Goal: Task Accomplishment & Management: Check status

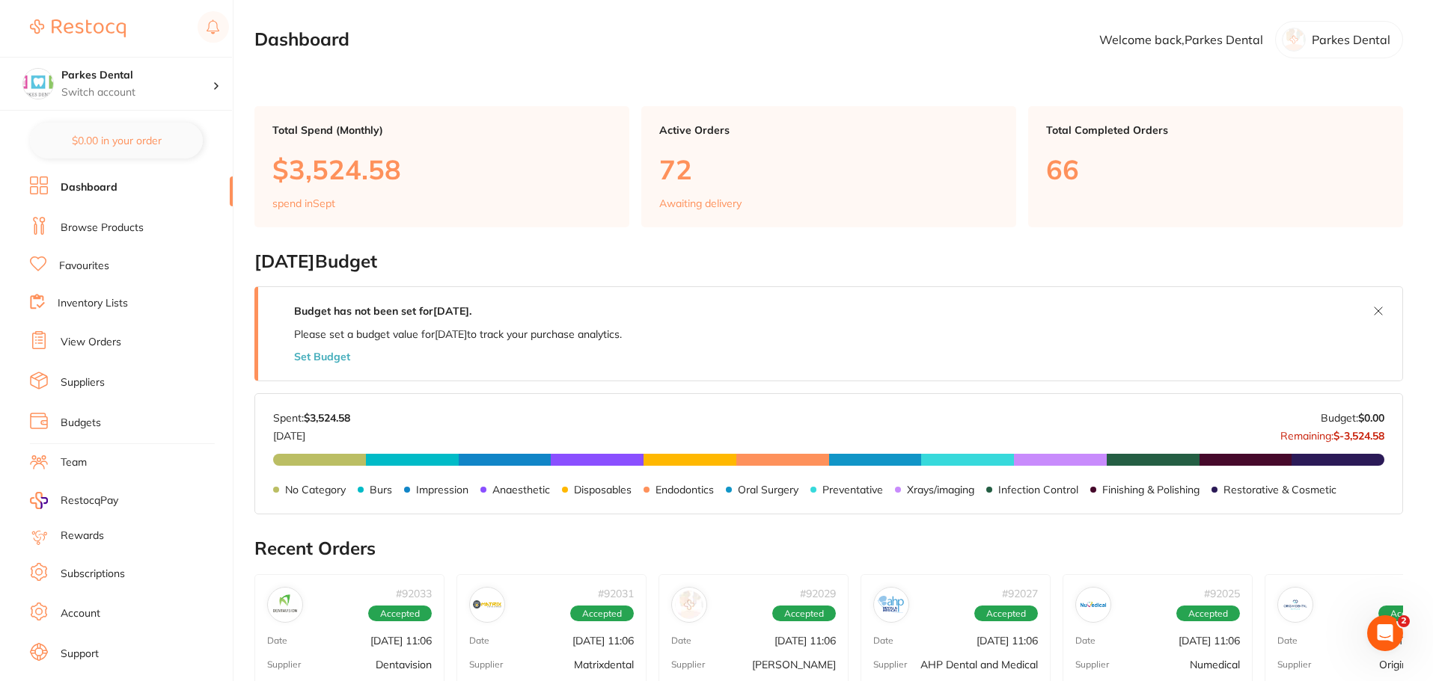
click at [114, 233] on link "Browse Products" at bounding box center [102, 228] width 83 height 15
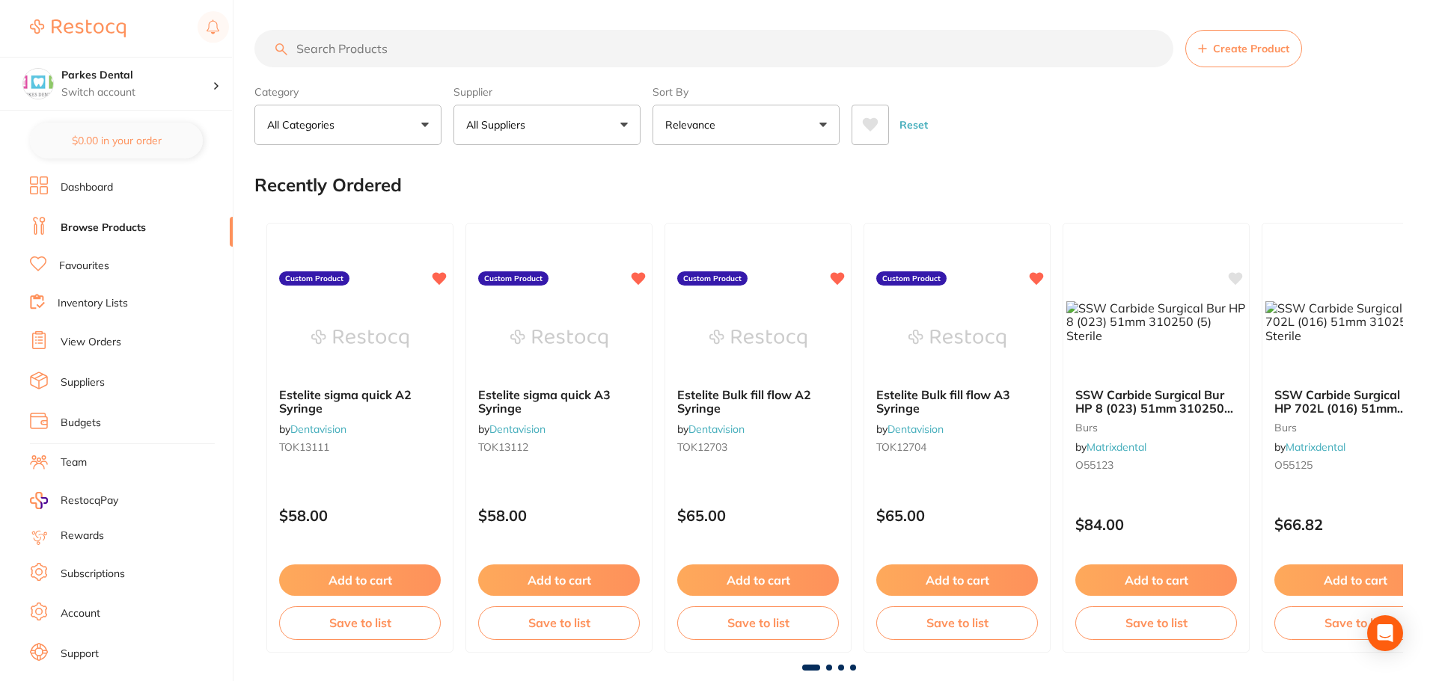
click at [406, 129] on button "All Categories" at bounding box center [347, 125] width 187 height 40
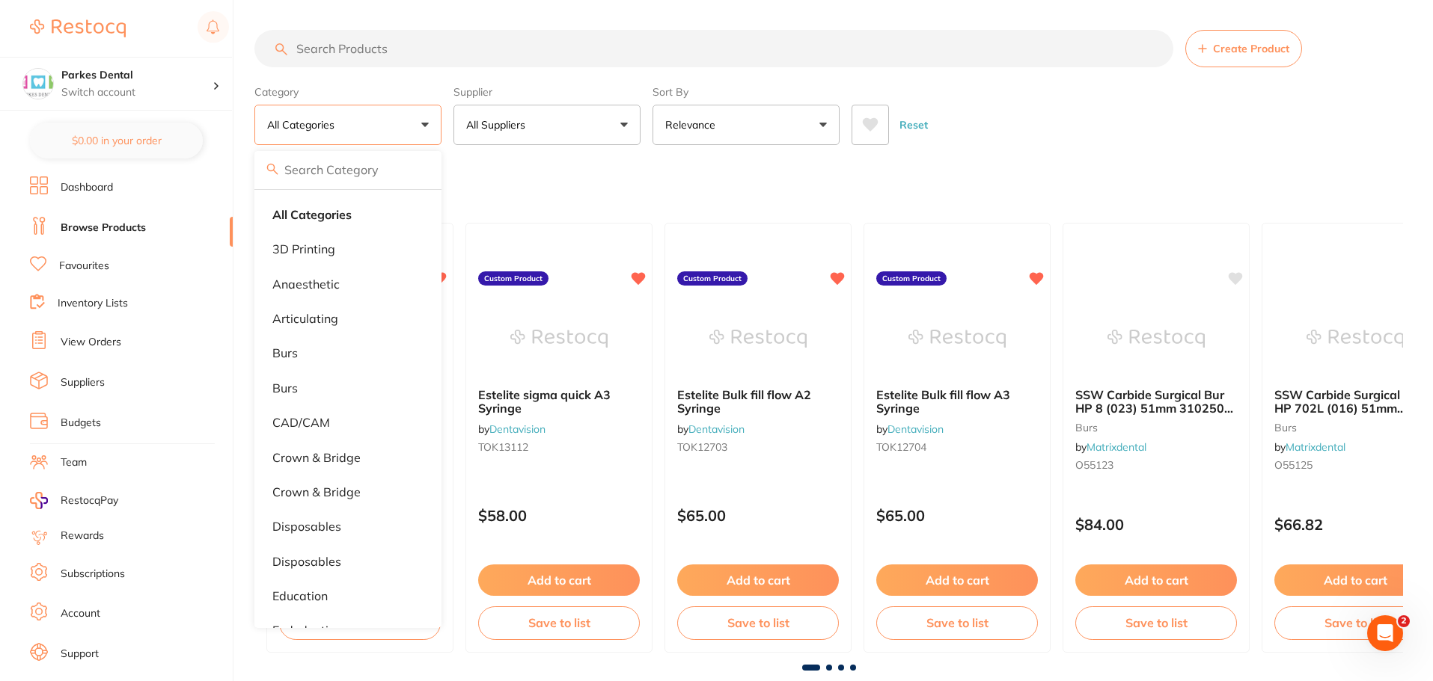
click at [90, 343] on link "View Orders" at bounding box center [91, 342] width 61 height 15
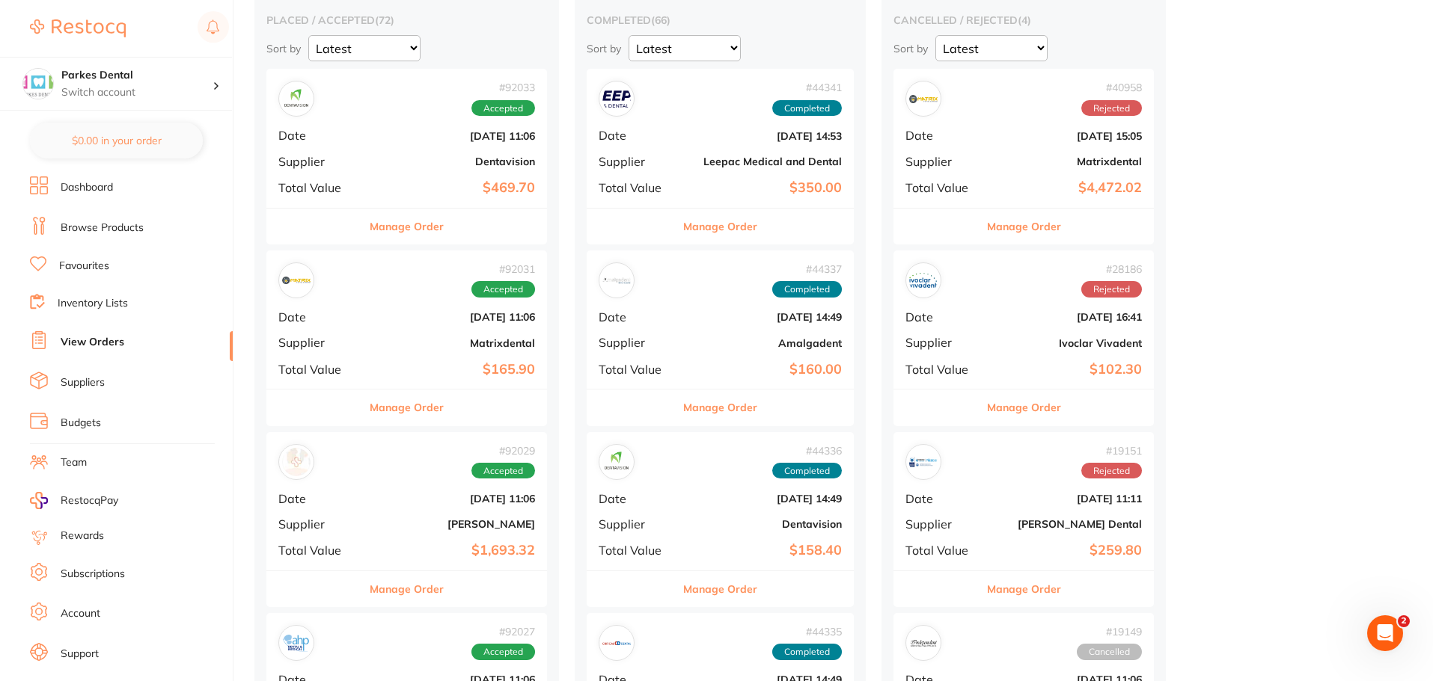
scroll to position [150, 0]
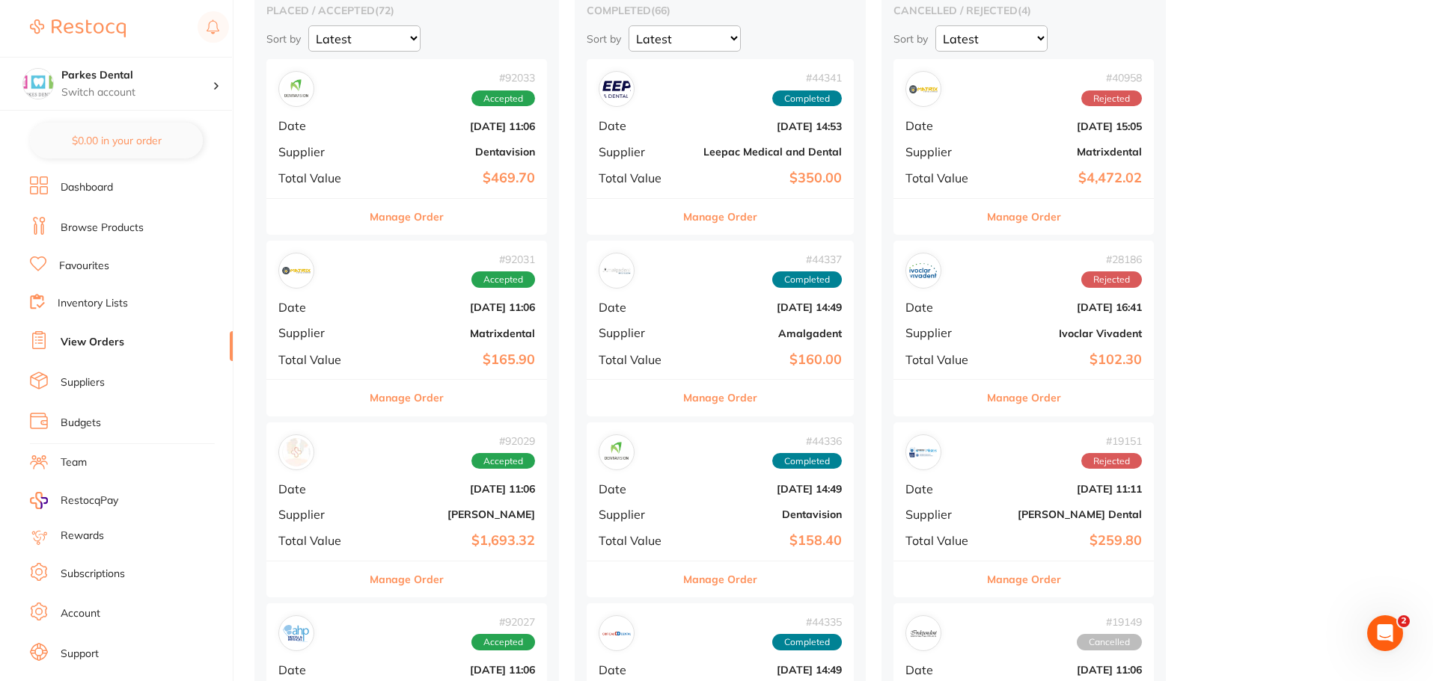
click at [416, 558] on div "# 92029 Accepted Date [DATE] 11:06 Supplier [PERSON_NAME] Total Value $1,693.32" at bounding box center [406, 492] width 281 height 138
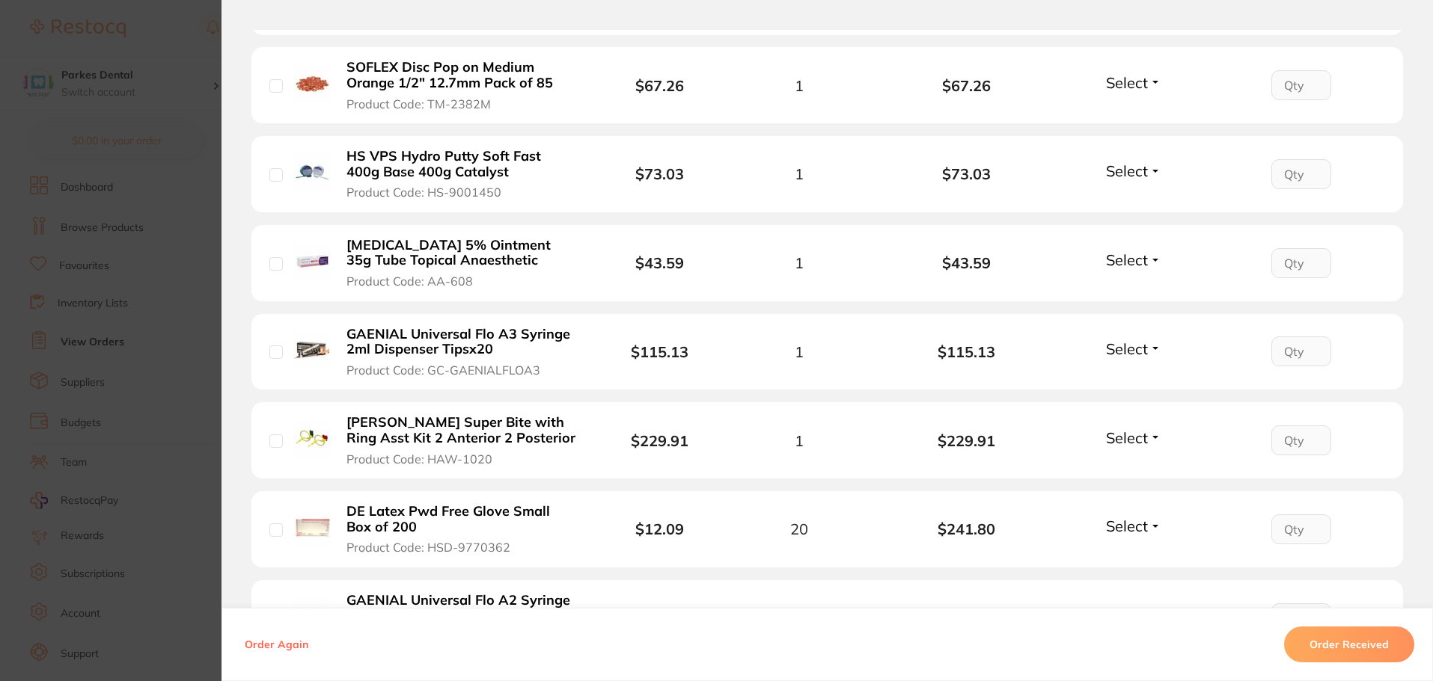
scroll to position [299, 0]
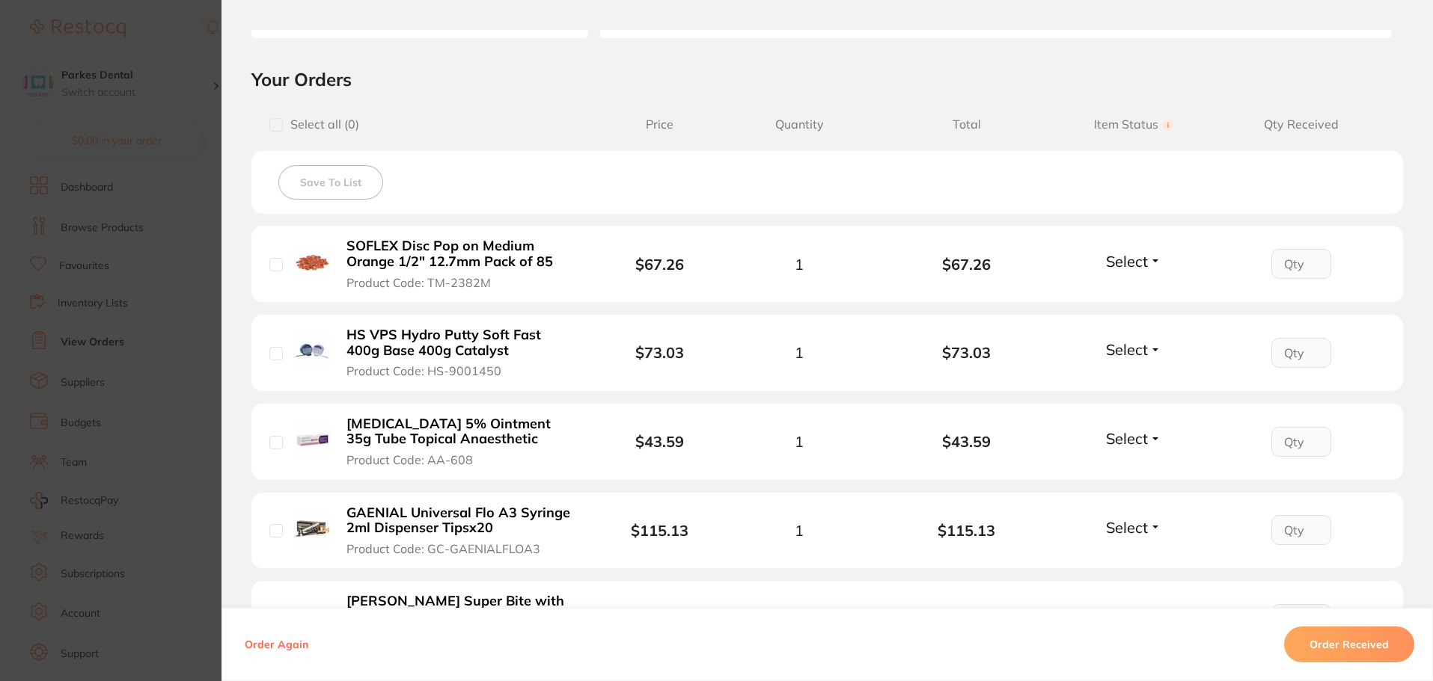
click at [117, 435] on section "Order ID: Restocq- 92029 Order Information Accepted Order Order Date [DATE] 11:…" at bounding box center [716, 340] width 1433 height 681
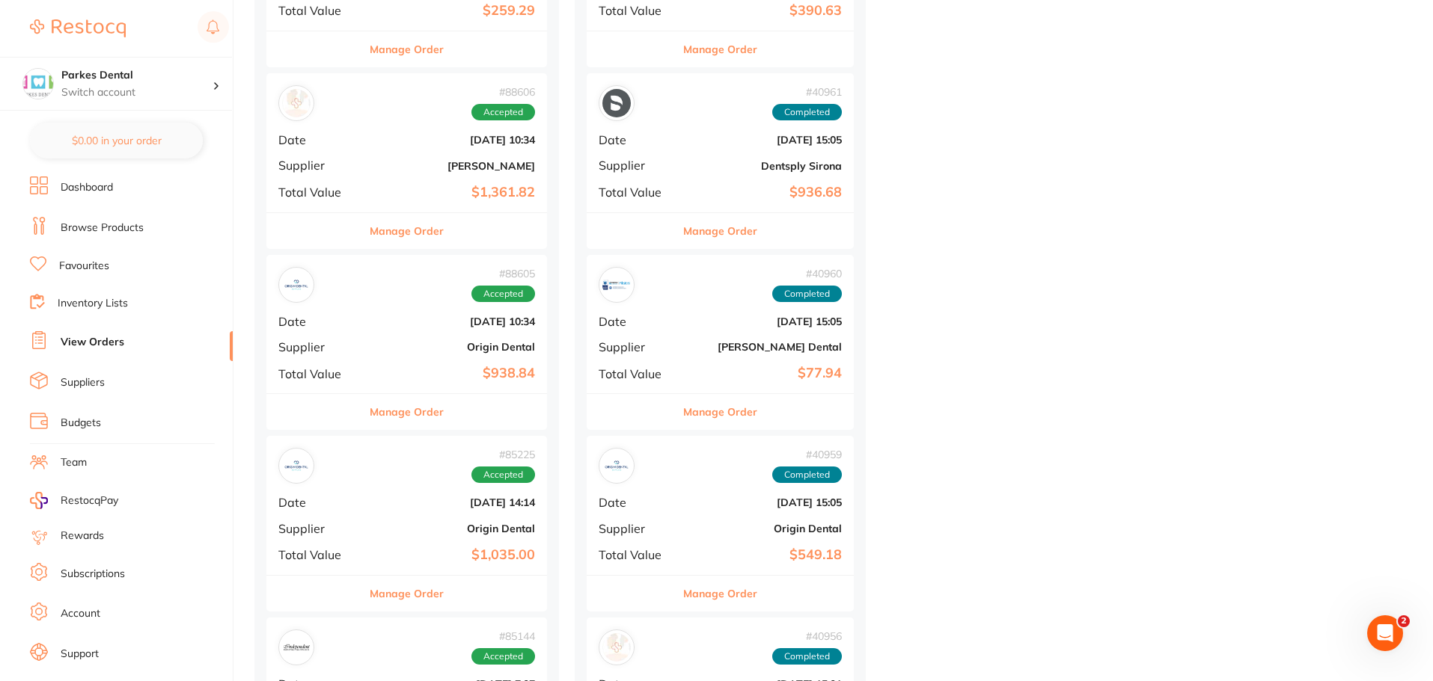
scroll to position [1945, 0]
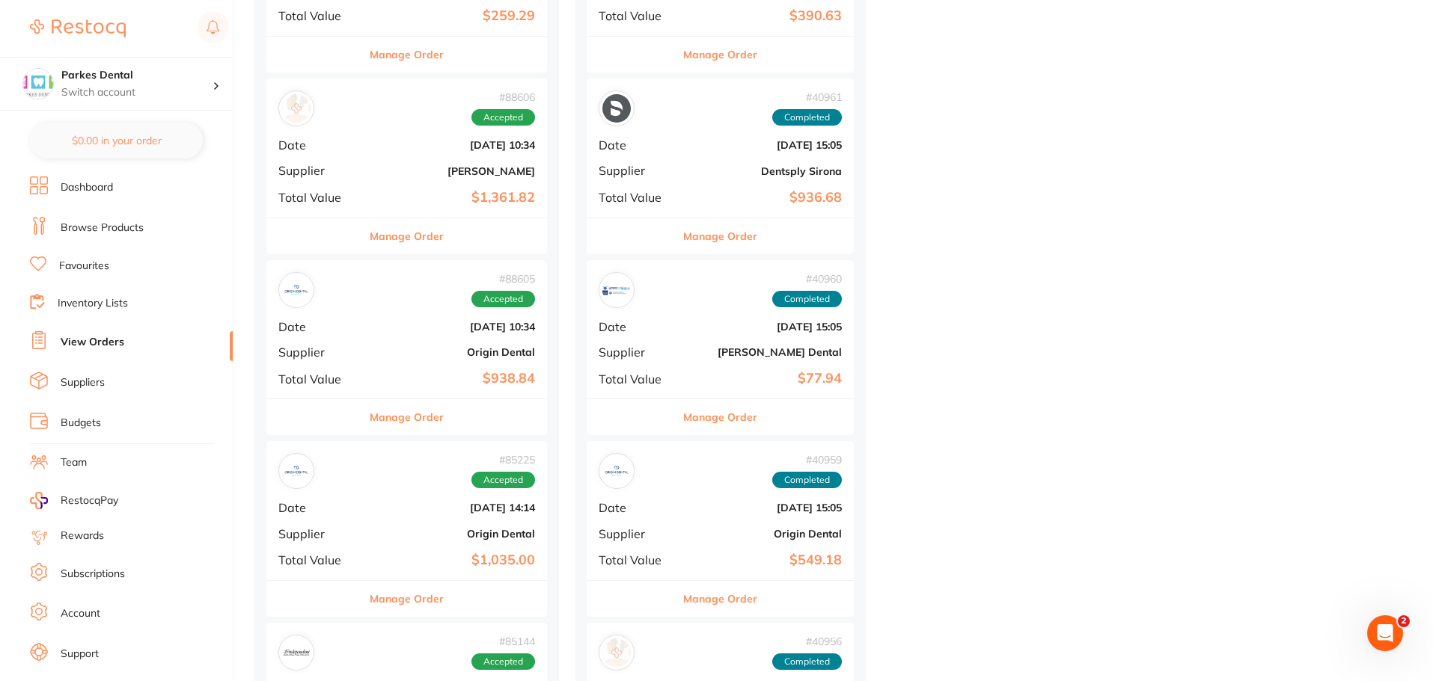
click at [434, 183] on div "# 88606 Accepted Date [DATE] 10:34 Supplier [PERSON_NAME] Total Value $1,361.82" at bounding box center [406, 148] width 281 height 138
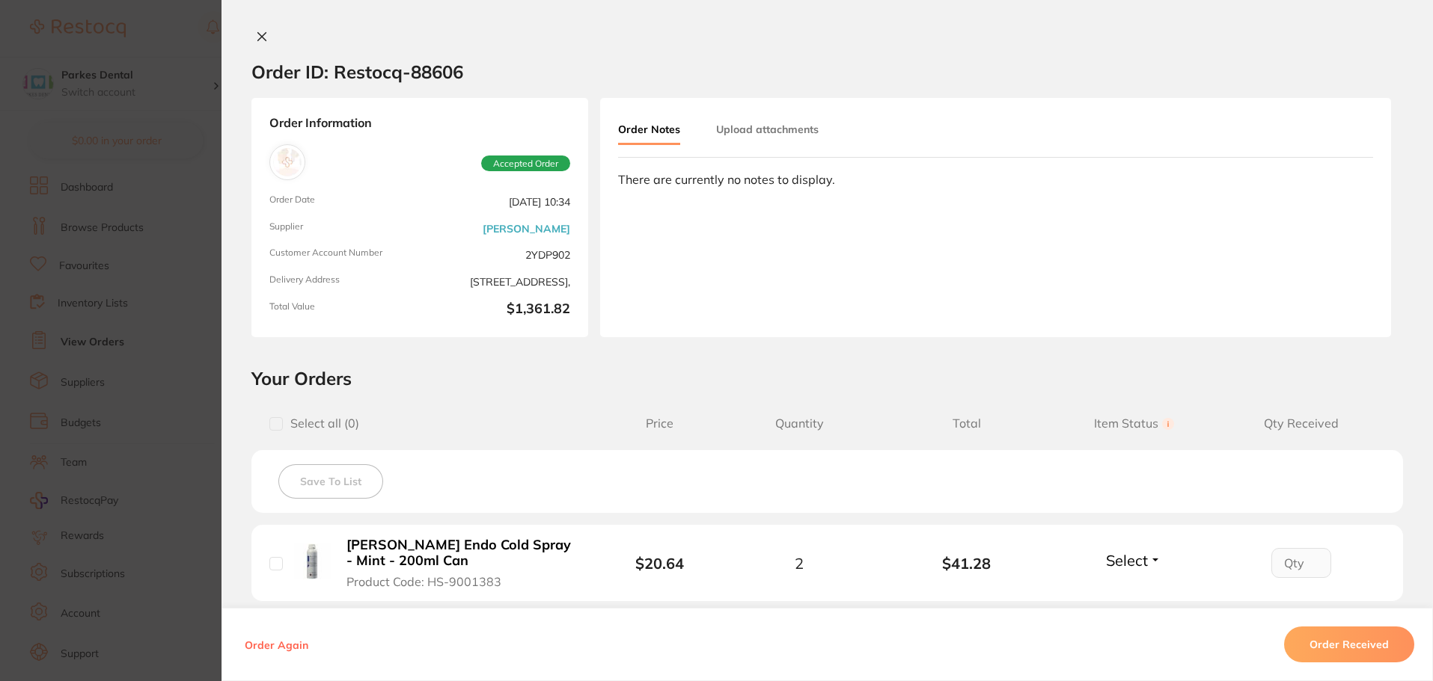
click at [147, 316] on section "Order ID: Restocq- 88606 Order Information Accepted Order Order Date [DATE] 10:…" at bounding box center [716, 340] width 1433 height 681
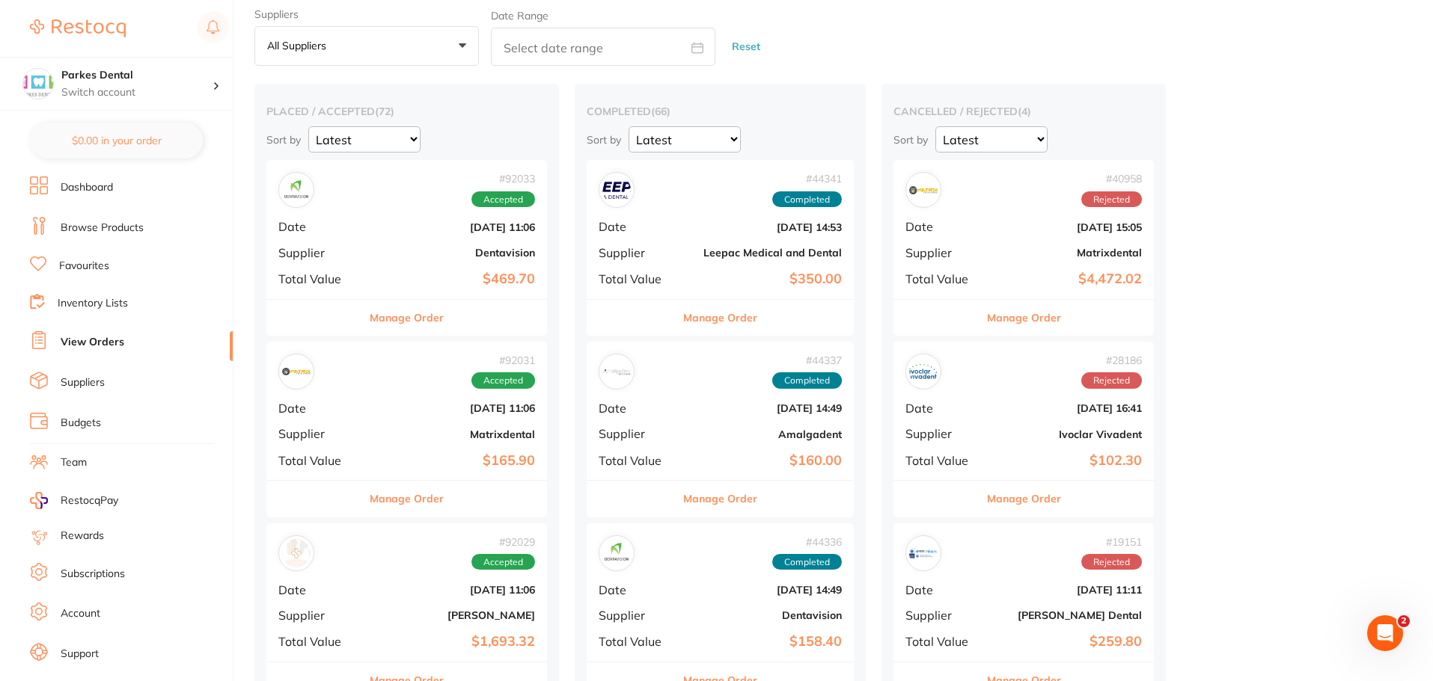
scroll to position [75, 0]
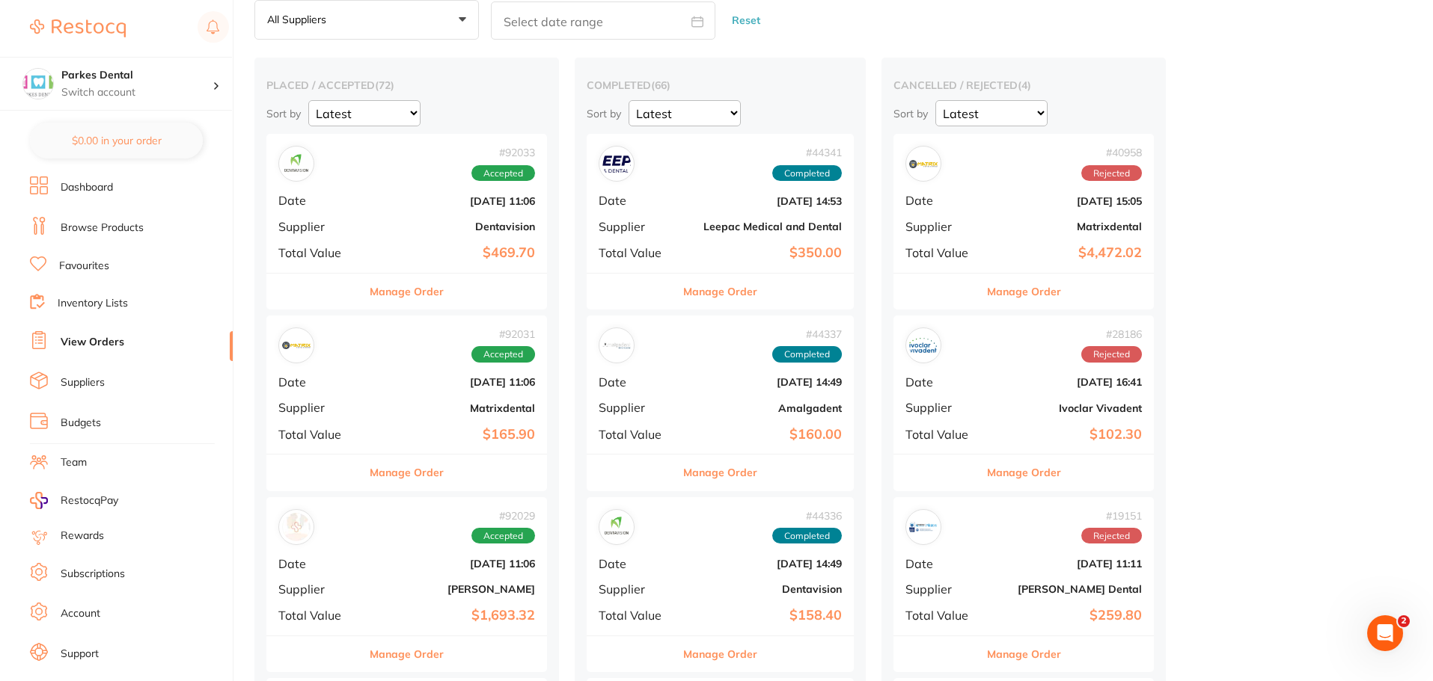
click at [442, 384] on b "[DATE] 11:06" at bounding box center [453, 382] width 163 height 12
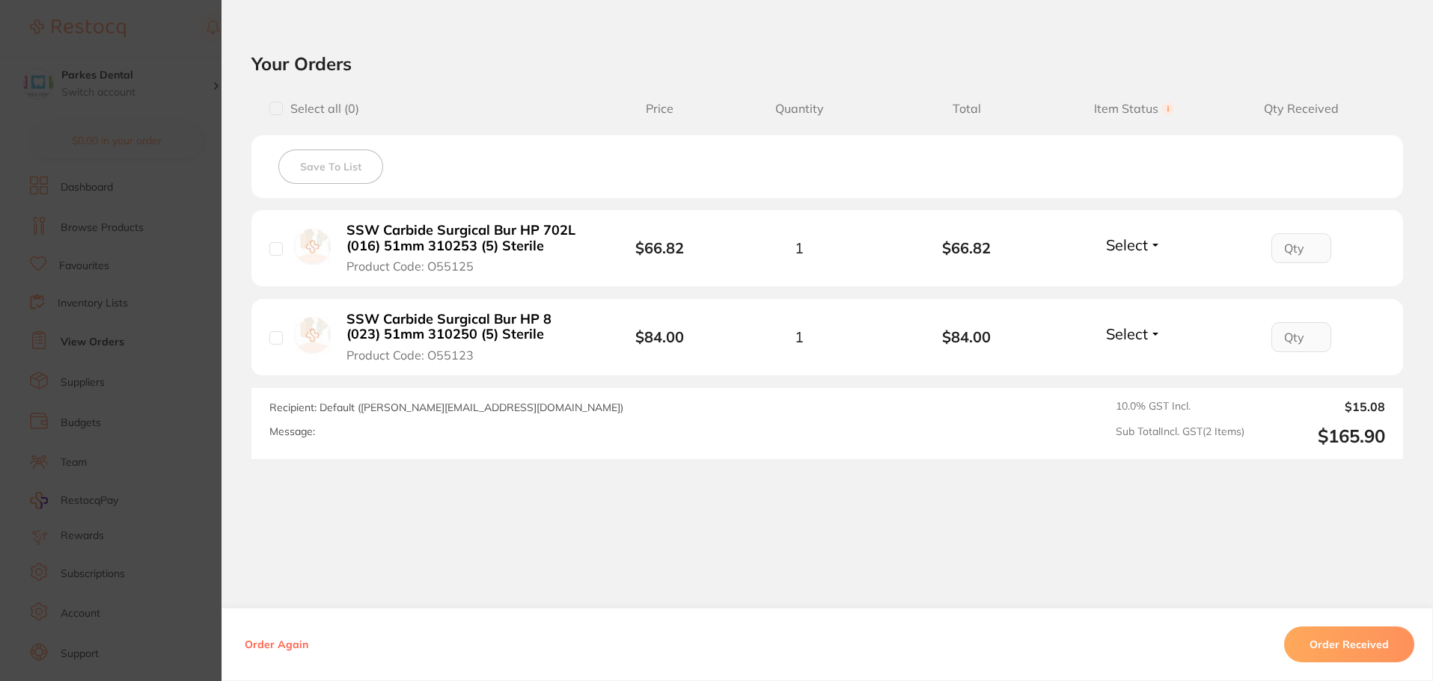
scroll to position [503, 0]
click at [115, 378] on section "Order ID: Restocq- 92031 Order Information Accepted Order Order Date [DATE] 11:…" at bounding box center [716, 340] width 1433 height 681
